Goal: Transaction & Acquisition: Purchase product/service

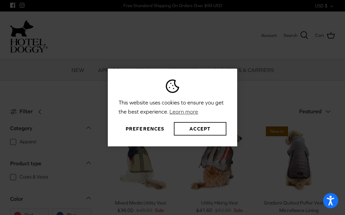
click at [206, 128] on button "Accept" at bounding box center [200, 128] width 53 height 13
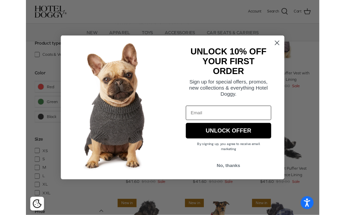
scroll to position [47, 0]
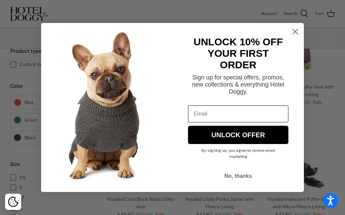
click at [296, 34] on circle "Close dialog" at bounding box center [295, 31] width 11 height 11
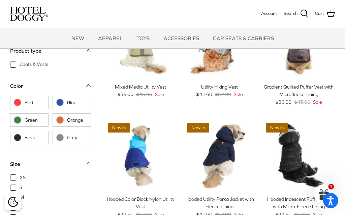
click at [35, 103] on span "Red" at bounding box center [35, 102] width 20 height 7
click at [14, 103] on input "Red" at bounding box center [13, 102] width 1 height 1
checkbox input "true"
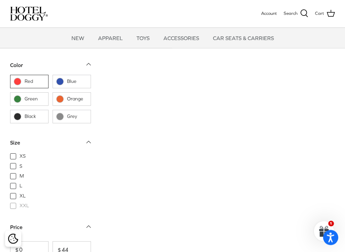
scroll to position [115, 0]
click at [18, 206] on label "XXL" at bounding box center [50, 205] width 81 height 7
click at [18, 207] on div "XS S M L XL XXL" at bounding box center [50, 185] width 81 height 66
click at [20, 205] on span "XXL" at bounding box center [24, 205] width 9 height 7
click at [16, 197] on label "XL" at bounding box center [50, 195] width 81 height 7
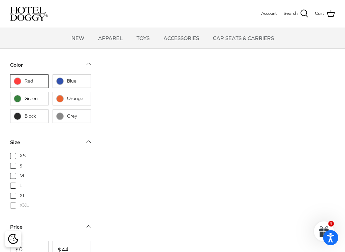
click at [19, 193] on input "XL" at bounding box center [19, 192] width 1 height 1
checkbox input "true"
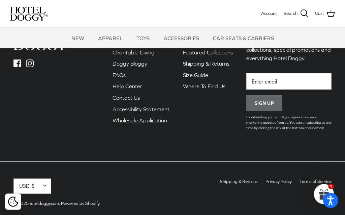
scroll to position [445, 0]
